Goal: Task Accomplishment & Management: Manage account settings

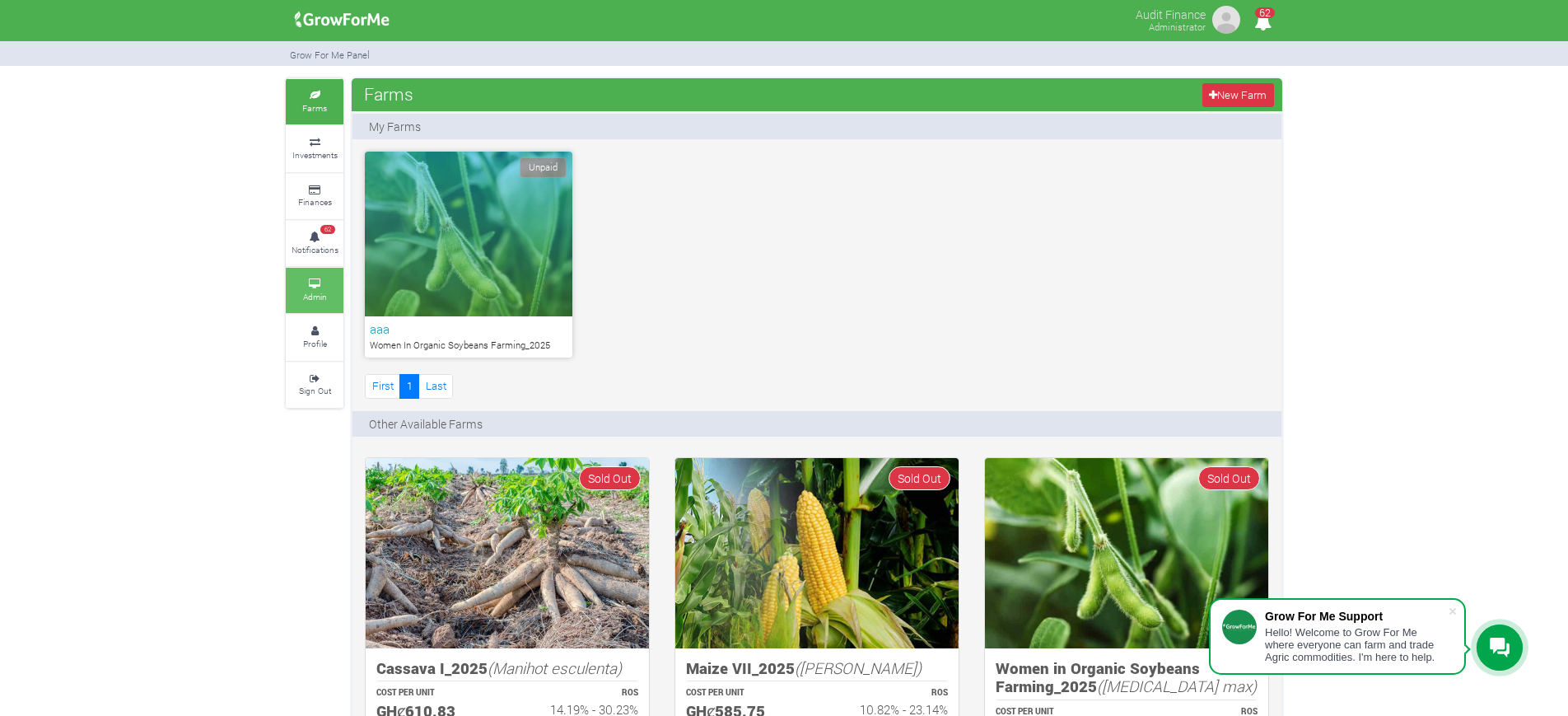
click at [312, 291] on small "Admin" at bounding box center [315, 296] width 24 height 11
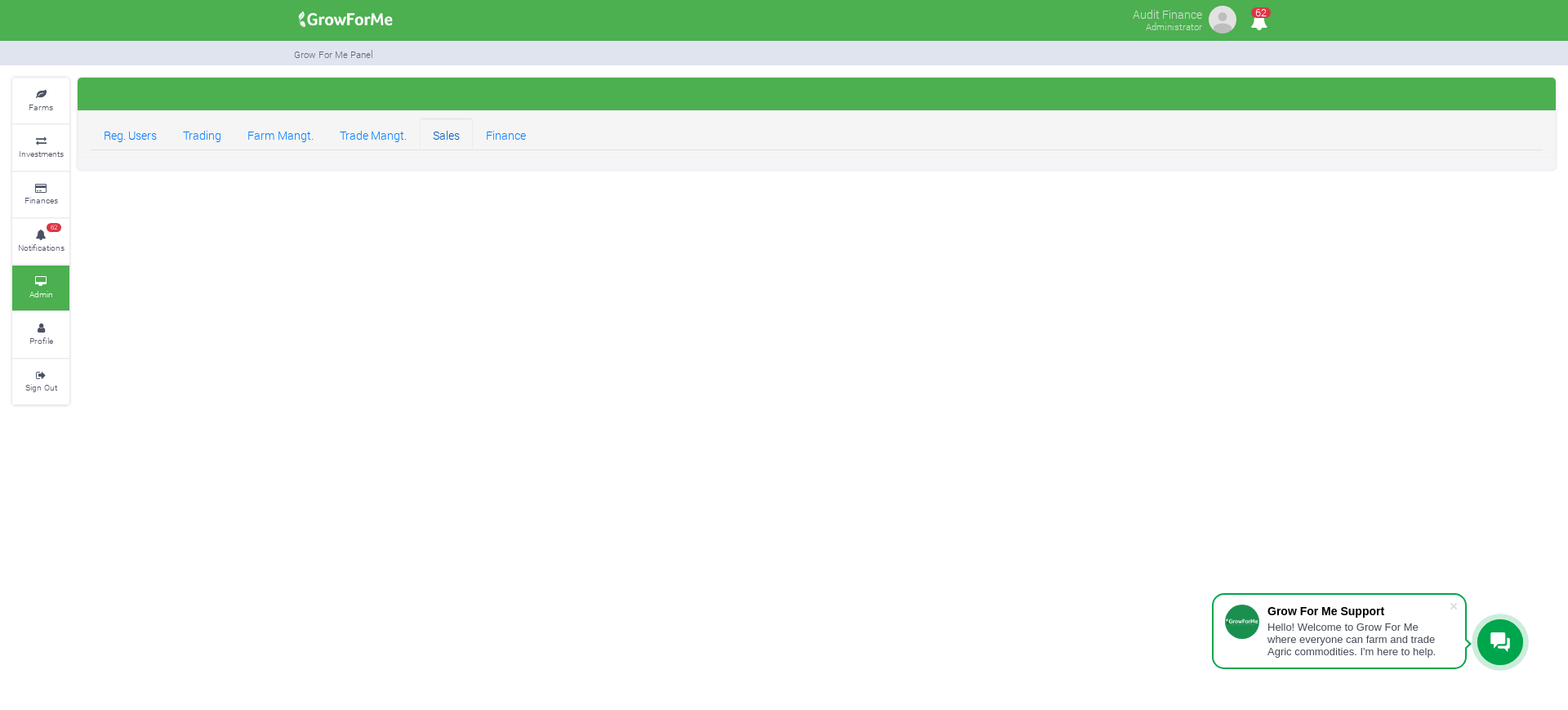
click at [453, 144] on link "Sales" at bounding box center [447, 134] width 53 height 33
